Goal: Task Accomplishment & Management: Complete application form

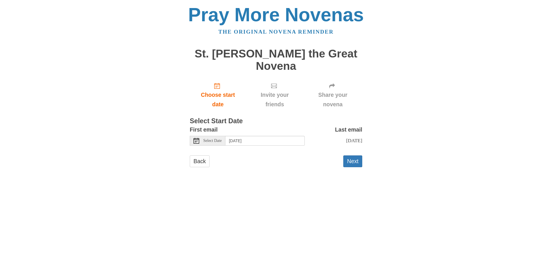
click at [204, 136] on div "Select Date" at bounding box center [208, 141] width 36 height 10
click at [355, 162] on button "Next" at bounding box center [352, 161] width 19 height 12
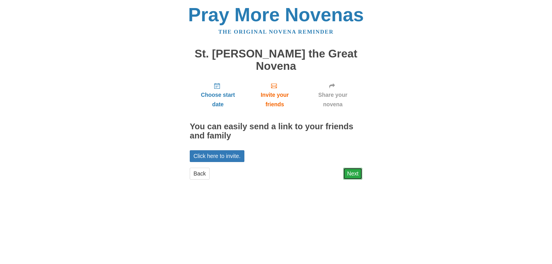
click at [359, 173] on link "Next" at bounding box center [352, 174] width 19 height 12
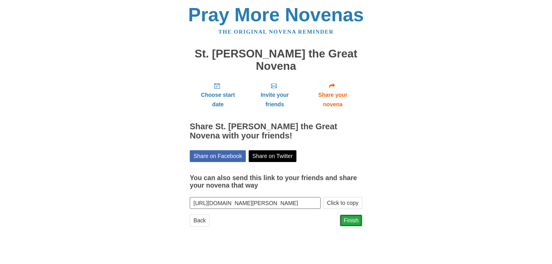
click at [350, 220] on link "Finish" at bounding box center [351, 221] width 22 height 12
